Goal: Transaction & Acquisition: Purchase product/service

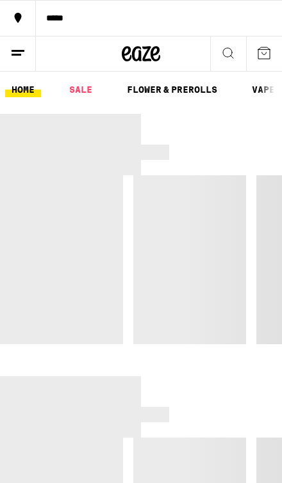
click at [32, 50] on button at bounding box center [18, 53] width 36 height 35
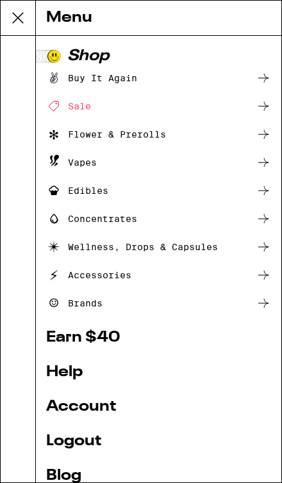
click at [31, 20] on button at bounding box center [18, 18] width 35 height 35
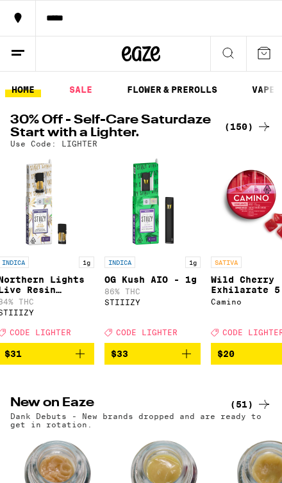
scroll to position [0, 131]
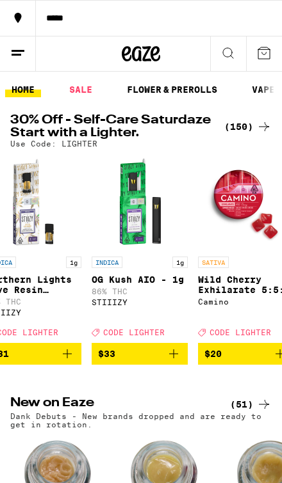
click at [175, 362] on icon "Add to bag" at bounding box center [173, 353] width 15 height 15
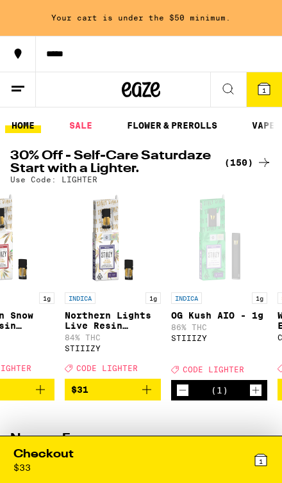
scroll to position [0, 38]
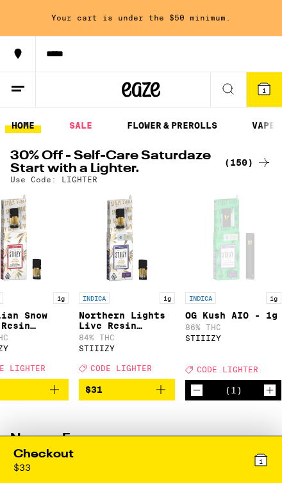
click at [193, 398] on icon "Decrement" at bounding box center [197, 390] width 12 height 15
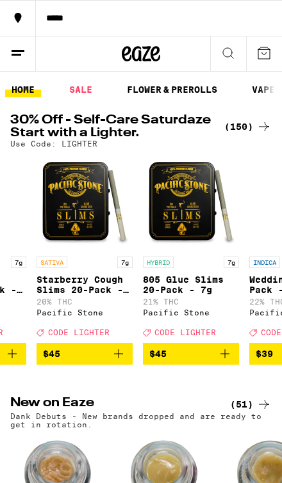
scroll to position [0, 846]
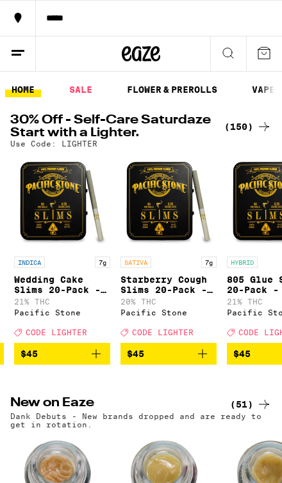
click at [104, 365] on button "$45" at bounding box center [62, 354] width 96 height 22
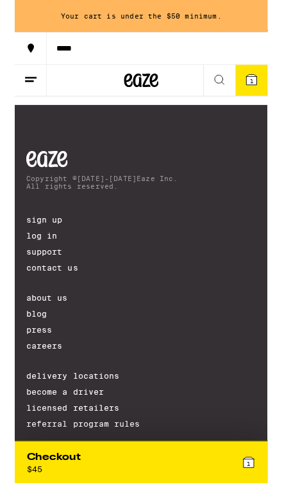
scroll to position [0, 3326]
click at [165, 82] on icon "Add to bag" at bounding box center [166, 74] width 15 height 15
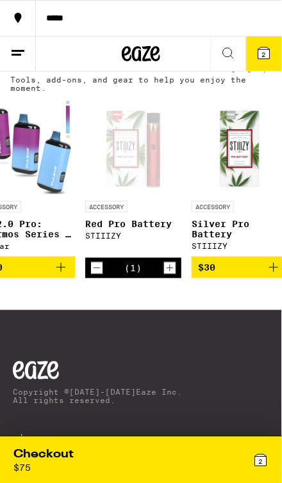
scroll to position [4980, 0]
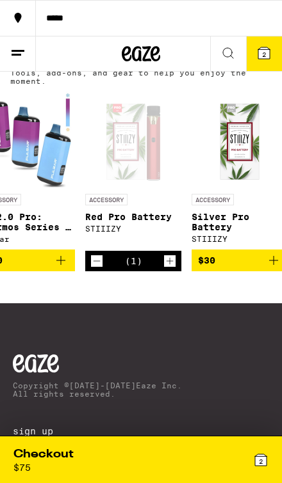
click at [218, 188] on img "Open page for Silver Pro Battery from STIIIZY" at bounding box center [239, 140] width 96 height 96
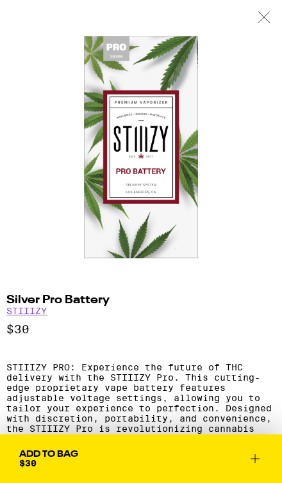
click at [258, 19] on icon at bounding box center [263, 18] width 13 height 12
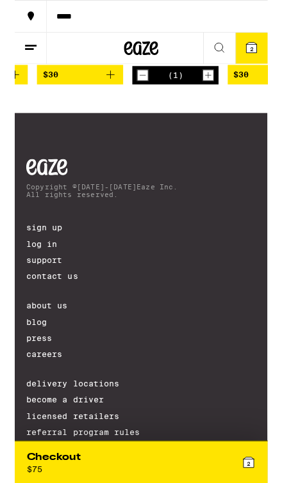
scroll to position [0, 3306]
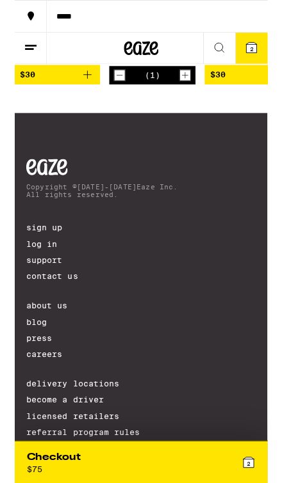
click at [109, 94] on div "(1)" at bounding box center [153, 84] width 96 height 20
click at [111, 92] on icon "Decrement" at bounding box center [117, 83] width 12 height 15
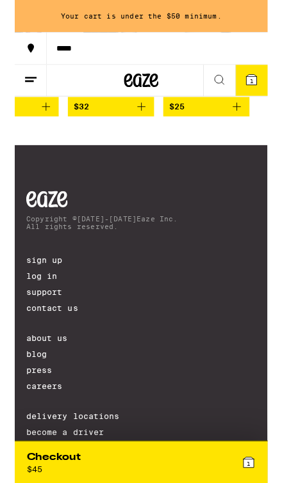
scroll to position [0, 3777]
click at [246, 127] on icon "Add to bag" at bounding box center [246, 118] width 15 height 15
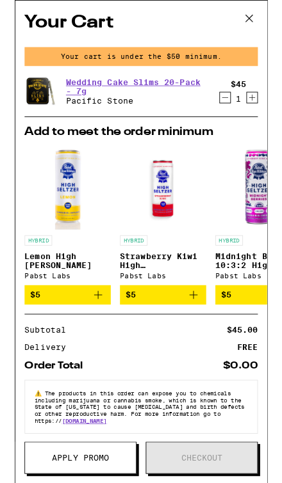
click at [262, 24] on icon at bounding box center [261, 20] width 19 height 19
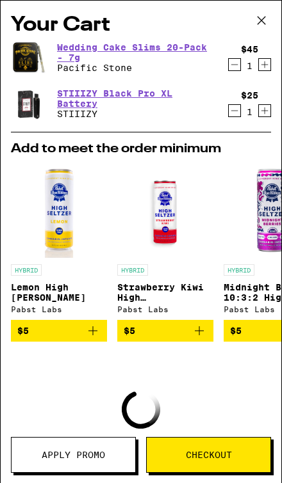
scroll to position [3816, 0]
click at [92, 466] on button "Apply Promo" at bounding box center [73, 455] width 125 height 36
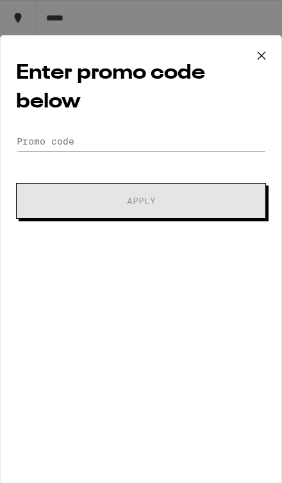
click at [192, 125] on div "Enter promo code below Promo Code Apply" at bounding box center [141, 264] width 282 height 459
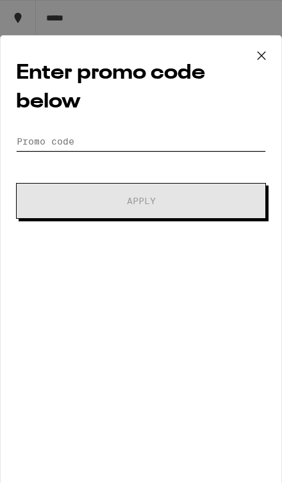
click at [197, 151] on input "Promo Code" at bounding box center [141, 141] width 250 height 19
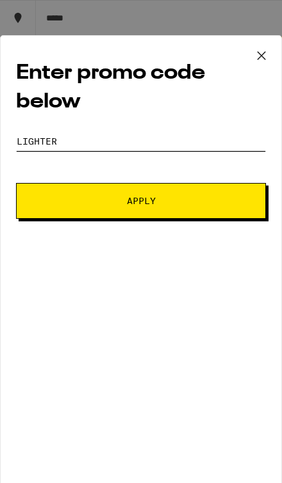
type input "Lighter"
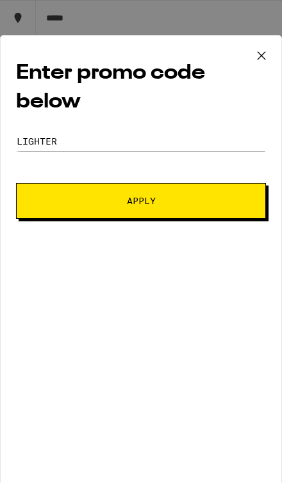
click at [215, 206] on span "Apply" at bounding box center [140, 201] width 161 height 9
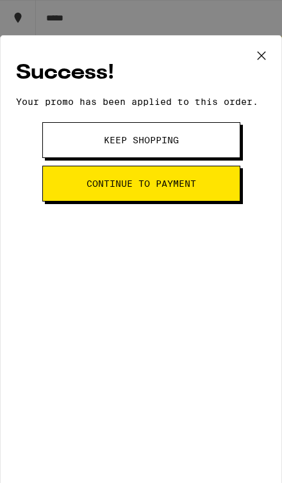
scroll to position [0, 0]
click at [197, 197] on button "Continue to payment" at bounding box center [141, 184] width 198 height 36
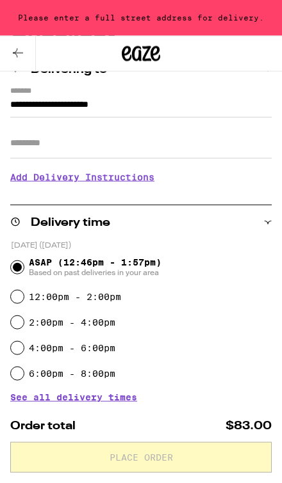
scroll to position [110, 0]
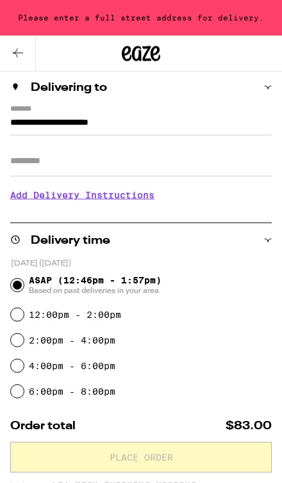
click at [26, 54] on button at bounding box center [18, 53] width 36 height 35
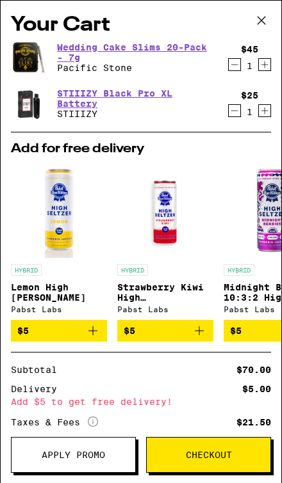
click at [239, 72] on icon "Decrement" at bounding box center [235, 64] width 12 height 15
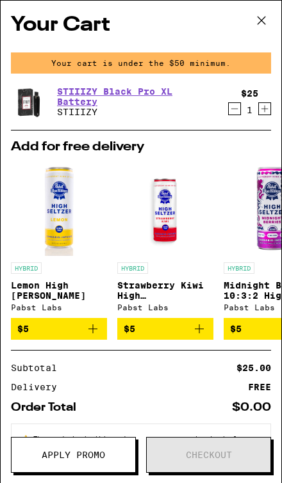
click at [262, 24] on icon at bounding box center [261, 20] width 19 height 19
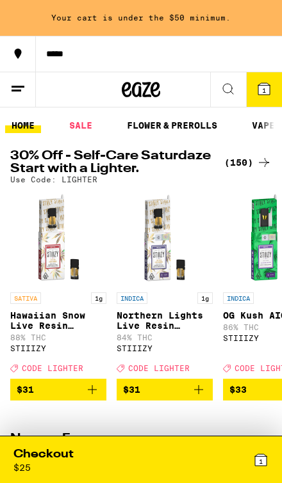
click at [97, 398] on icon "Add to bag" at bounding box center [92, 389] width 15 height 15
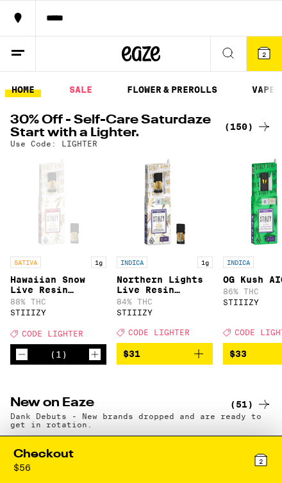
click at [134, 464] on div "Checkout $ 56" at bounding box center [76, 460] width 127 height 26
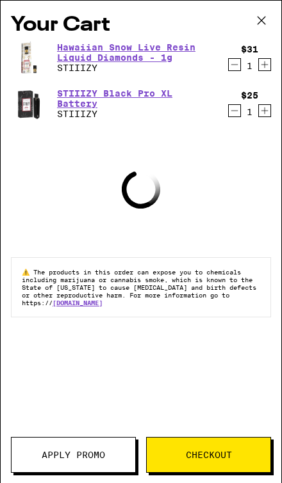
click at [96, 452] on span "Apply Promo" at bounding box center [73, 455] width 63 height 9
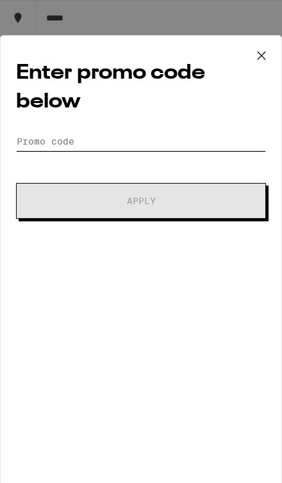
click at [232, 145] on input "Promo Code" at bounding box center [141, 141] width 250 height 19
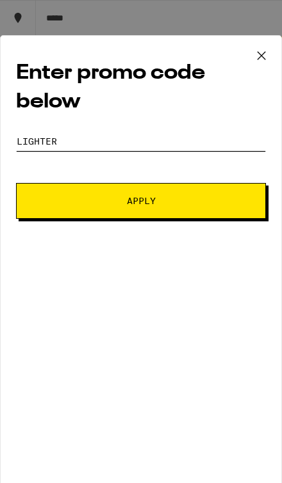
type input "Lighter"
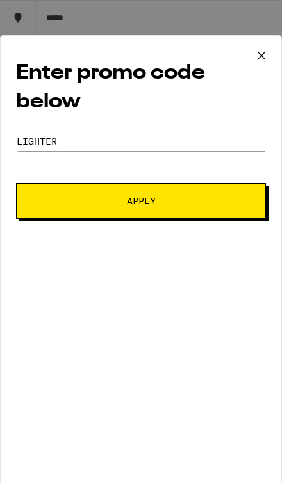
click at [226, 219] on button "Apply" at bounding box center [141, 201] width 250 height 36
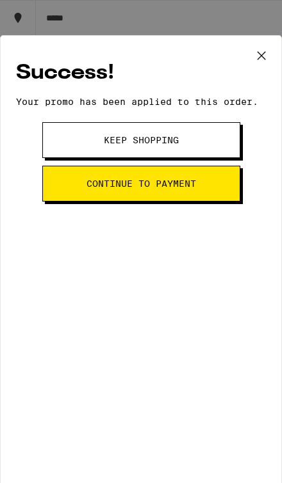
click at [215, 193] on button "Continue to payment" at bounding box center [141, 184] width 198 height 36
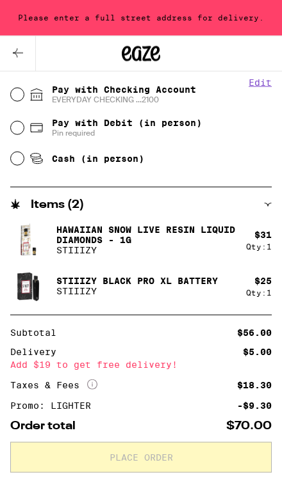
scroll to position [378, 0]
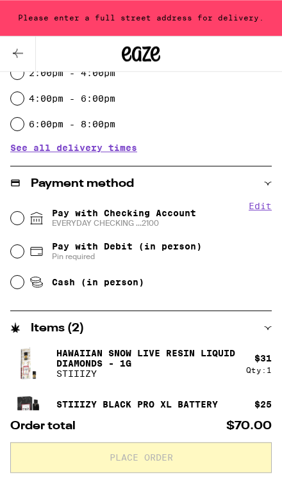
click at [171, 221] on span "EVERYDAY CHECKING ...2100" at bounding box center [124, 223] width 144 height 10
click at [24, 221] on input "Pay with Checking Account EVERYDAY CHECKING ...2100" at bounding box center [17, 218] width 13 height 13
radio input "true"
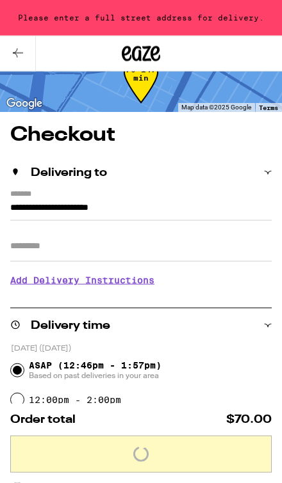
scroll to position [0, 0]
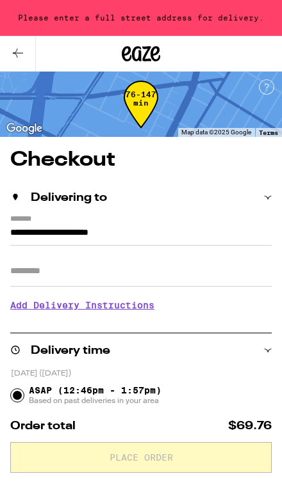
click at [239, 225] on input "**********" at bounding box center [140, 235] width 261 height 20
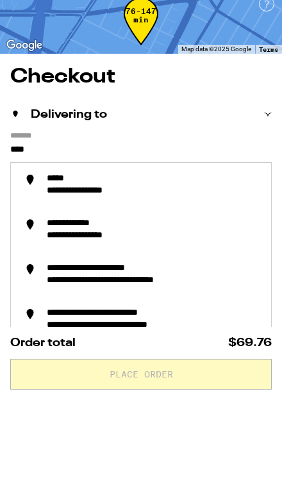
type input "***"
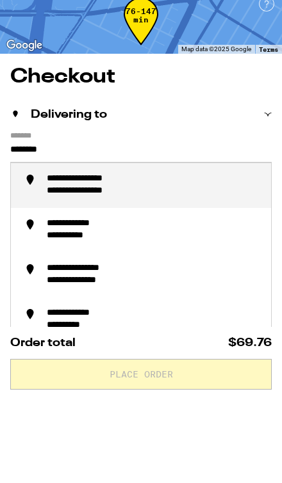
click at [182, 257] on div "**********" at bounding box center [154, 269] width 214 height 24
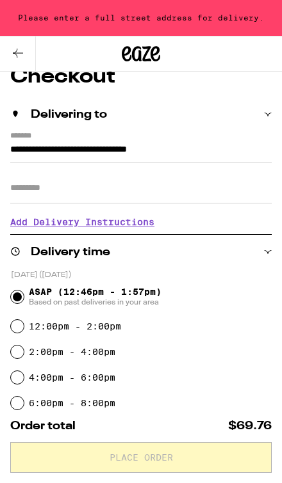
type input "**********"
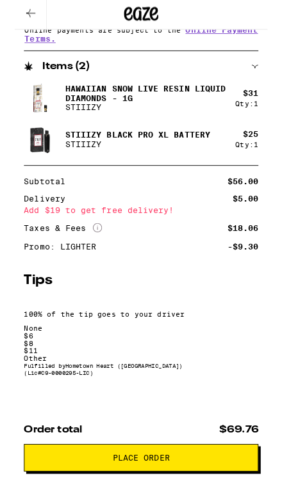
scroll to position [600, 0]
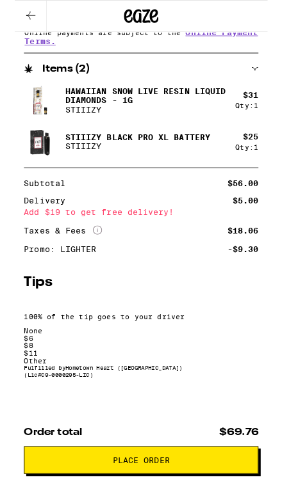
click at [85, 373] on div "$ 6" at bounding box center [140, 377] width 261 height 8
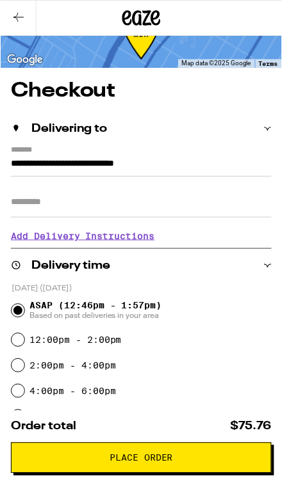
scroll to position [0, 0]
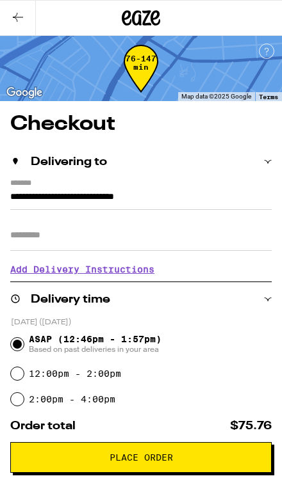
click at [204, 467] on button "Place Order" at bounding box center [140, 457] width 261 height 31
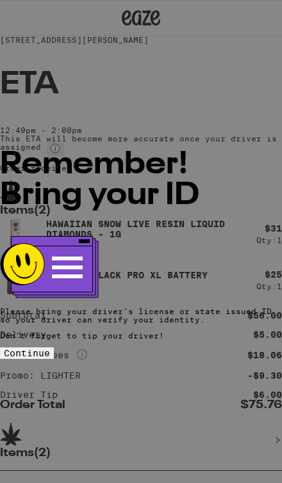
click at [181, 360] on div "Remember! Bring your ID Please bring your driver's license or state issued ID s…" at bounding box center [141, 242] width 282 height 236
click at [54, 359] on button "Continue" at bounding box center [27, 354] width 54 height 12
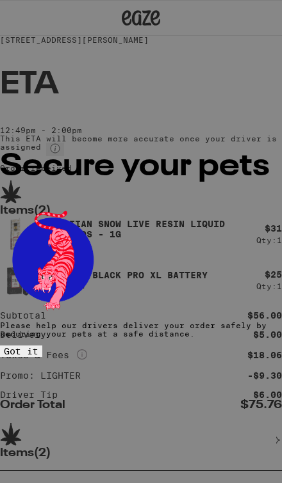
click at [38, 357] on span "Got it" at bounding box center [21, 351] width 35 height 10
